Goal: Navigation & Orientation: Find specific page/section

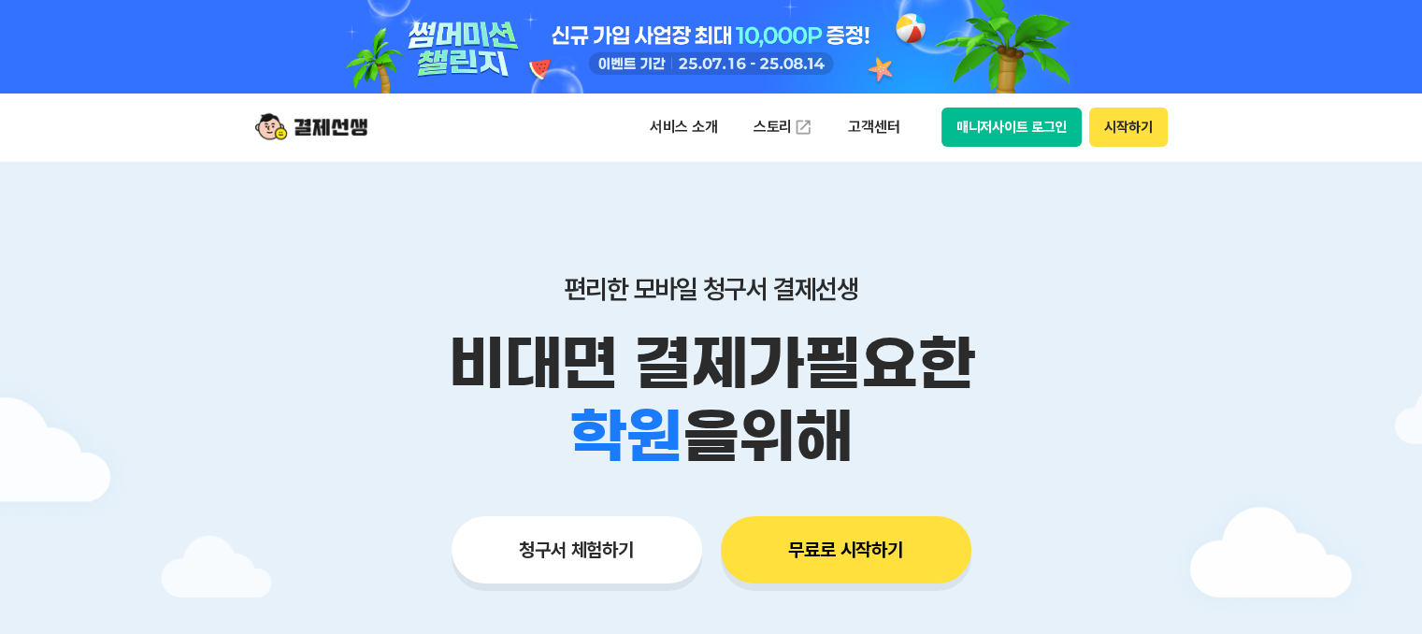
click at [1118, 132] on button "시작하기" at bounding box center [1128, 127] width 78 height 39
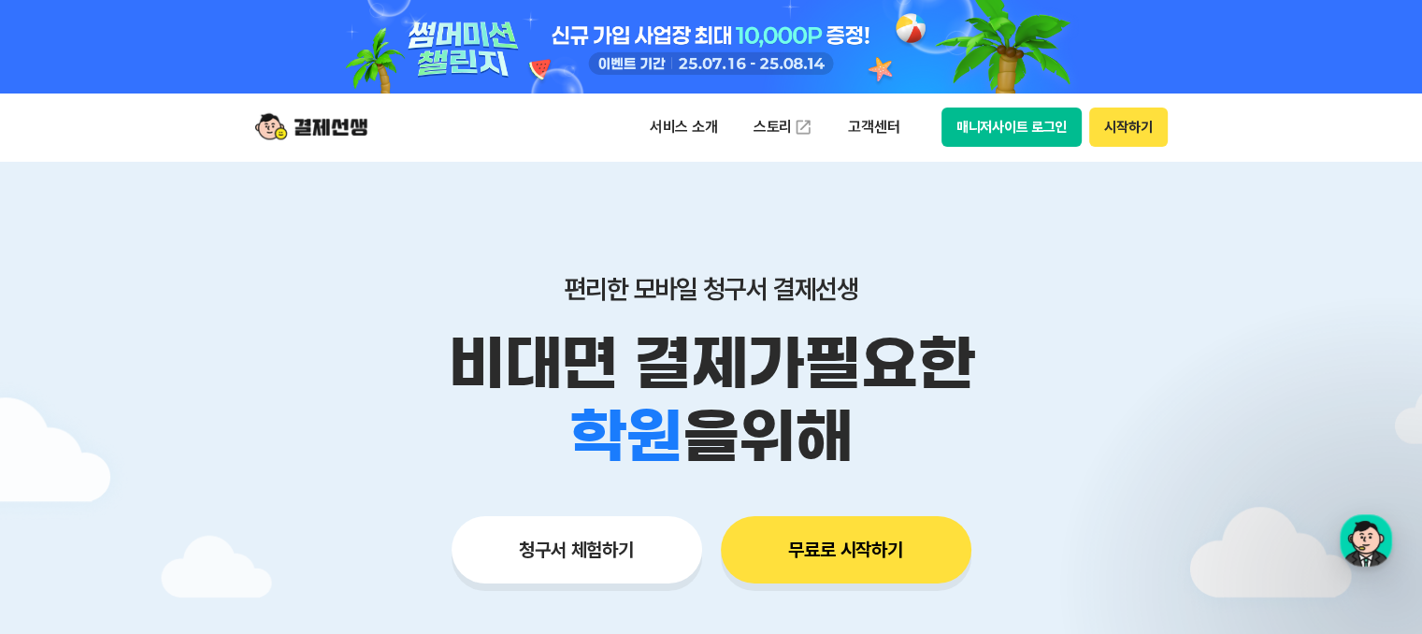
click at [1043, 126] on button "매니저사이트 로그인" at bounding box center [1012, 127] width 141 height 39
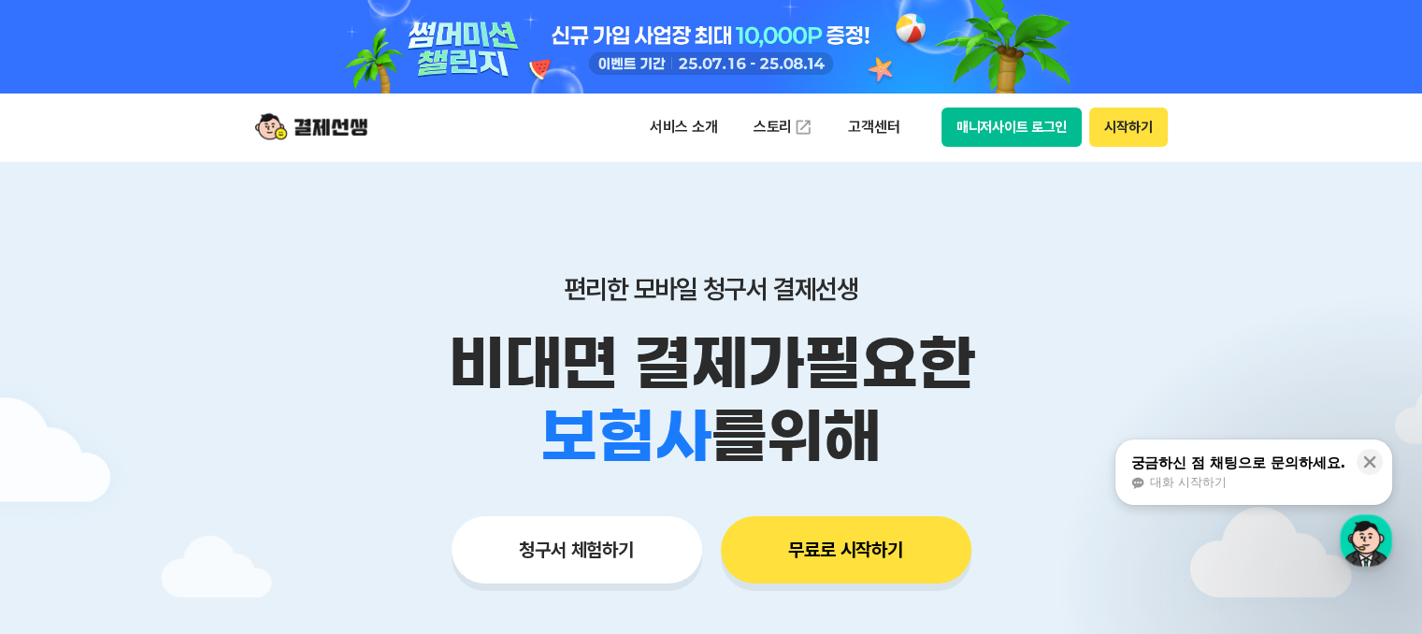
click at [382, 128] on div "서비스 소개 스토리 고객센터 매니저사이트 로그인 시작하기" at bounding box center [711, 127] width 957 height 67
click at [356, 126] on img at bounding box center [311, 127] width 112 height 36
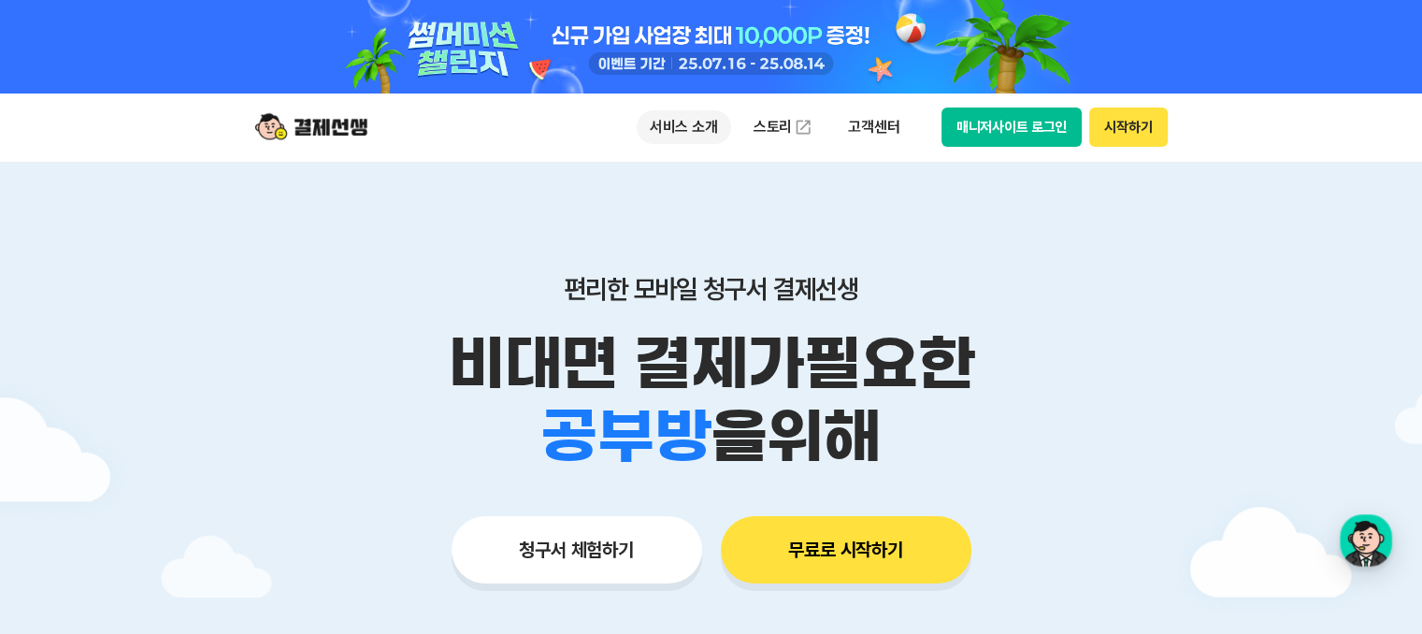
click at [699, 120] on p "서비스 소개" at bounding box center [684, 127] width 94 height 34
